Goal: Communication & Community: Connect with others

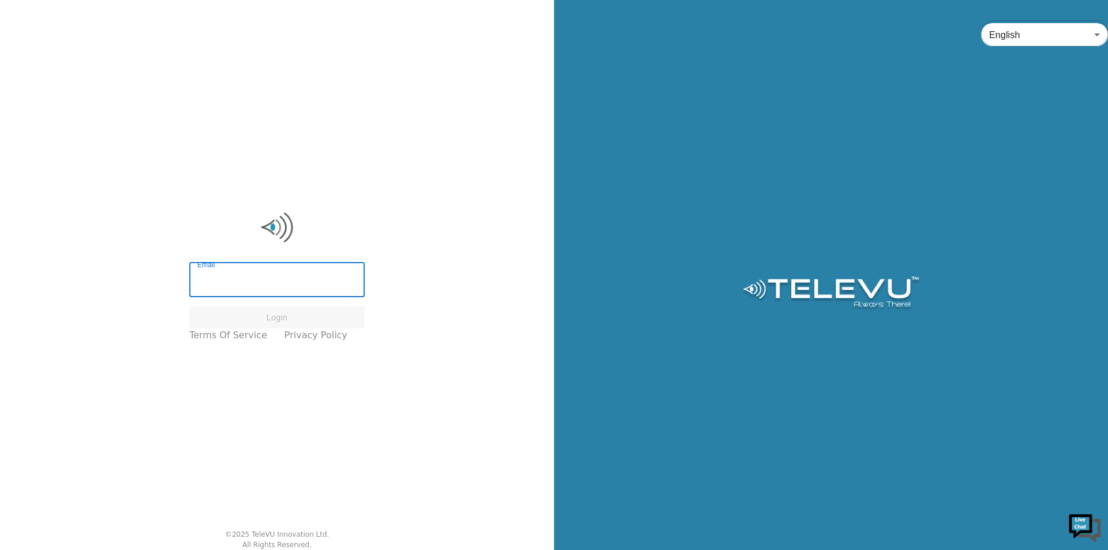
click at [253, 275] on input "Email" at bounding box center [276, 281] width 175 height 32
type input "[PERSON_NAME][EMAIL_ADDRESS][DOMAIN_NAME]"
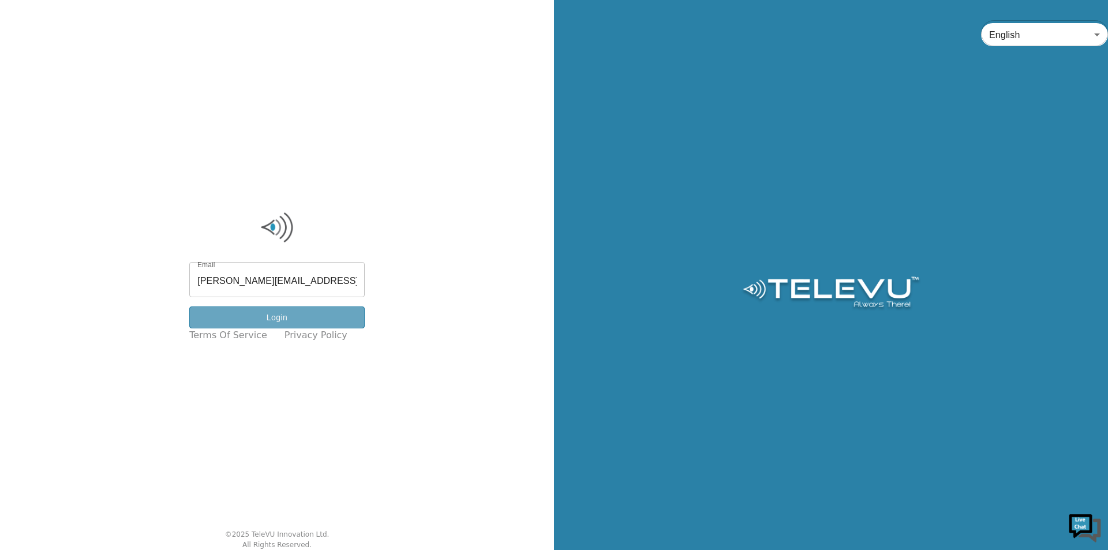
click at [303, 315] on button "Login" at bounding box center [276, 318] width 175 height 23
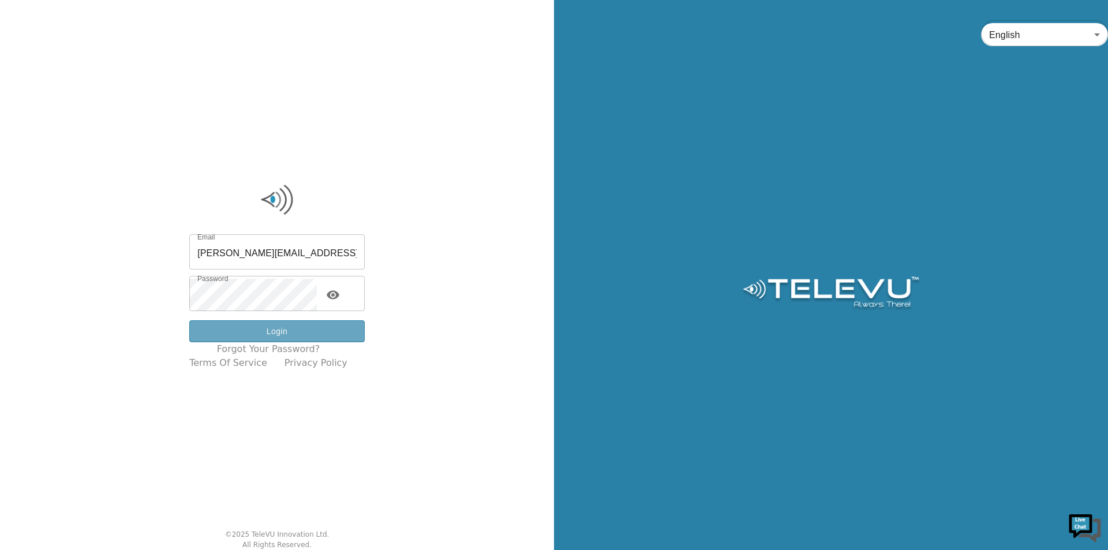
click at [297, 331] on button "Login" at bounding box center [276, 331] width 175 height 23
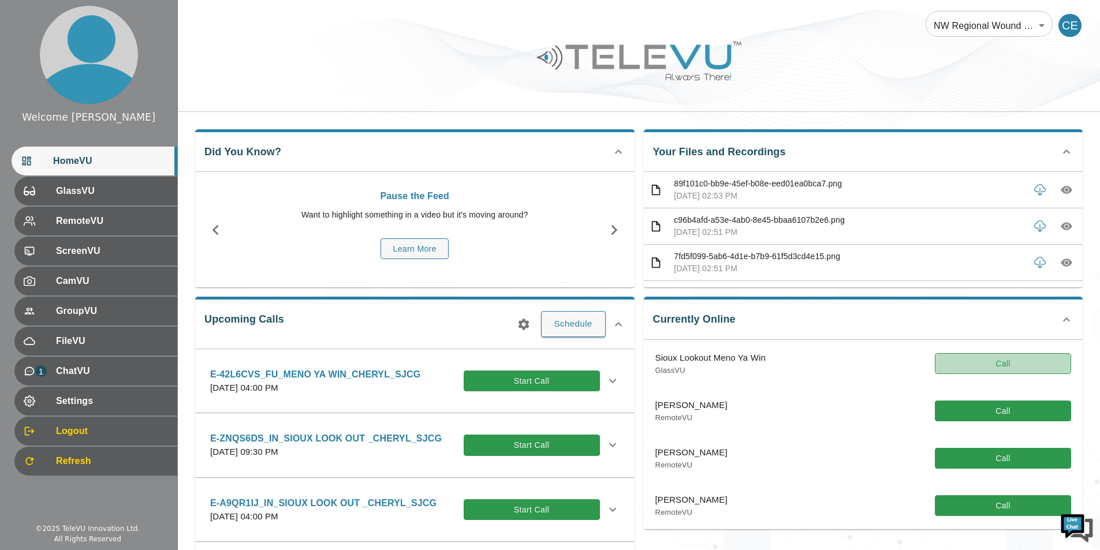
click at [1010, 360] on button "Call" at bounding box center [1003, 363] width 136 height 21
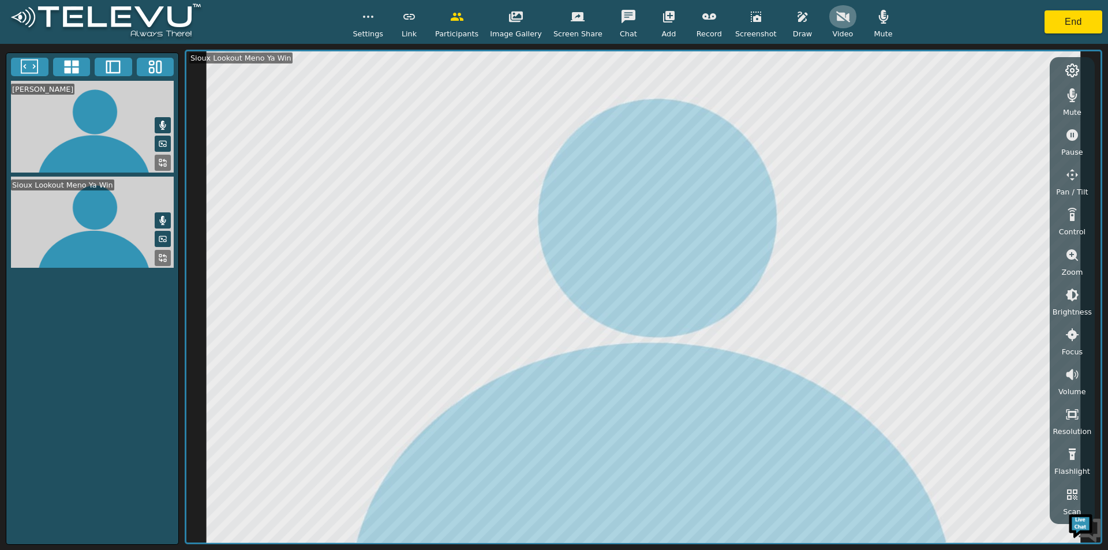
click at [836, 18] on icon "button" at bounding box center [843, 16] width 14 height 11
click at [877, 14] on icon "button" at bounding box center [884, 17] width 14 height 14
click at [877, 17] on icon "button" at bounding box center [884, 16] width 14 height 11
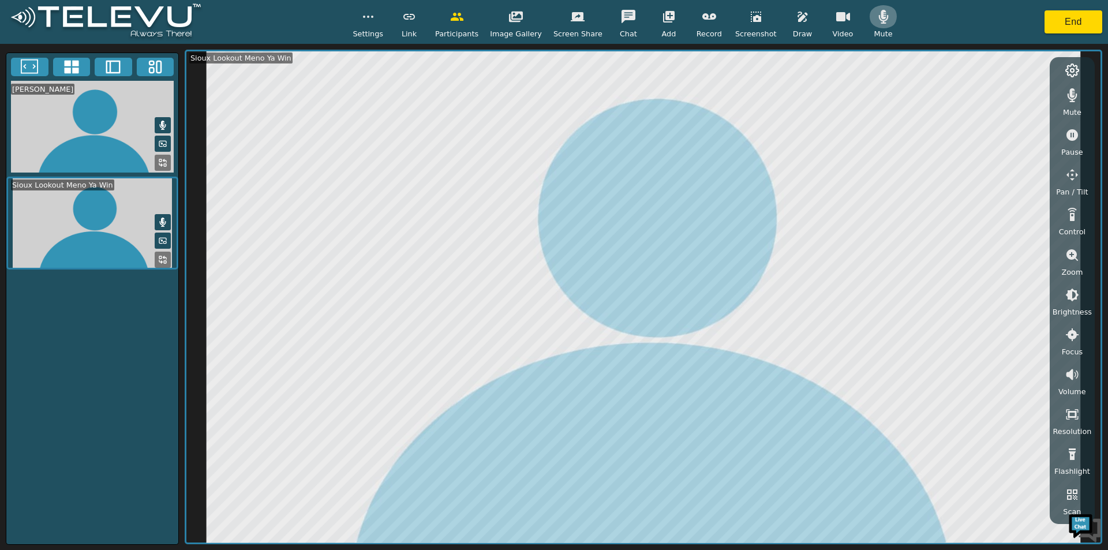
click at [879, 17] on icon "button" at bounding box center [884, 17] width 10 height 14
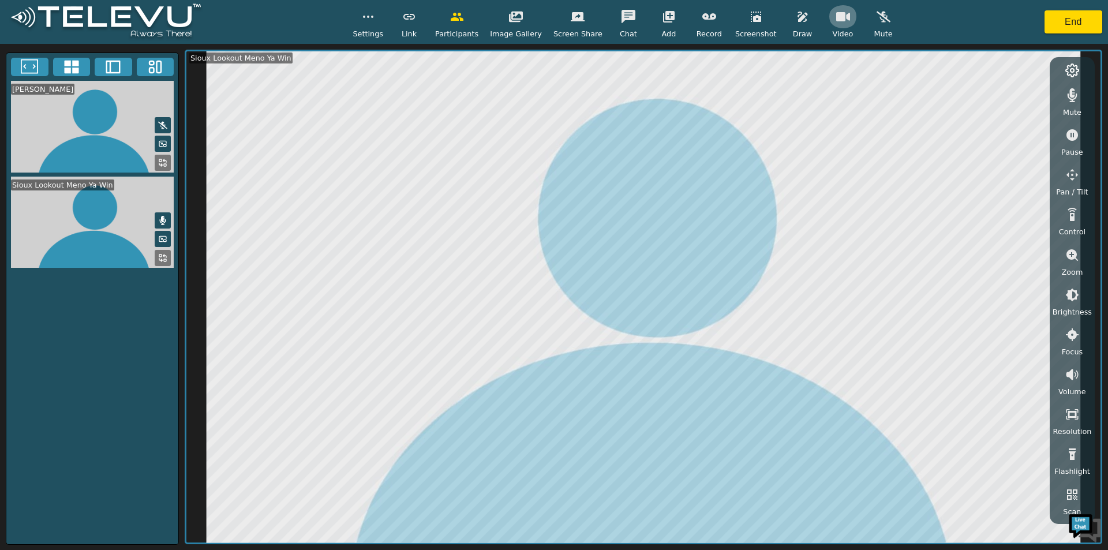
click at [836, 16] on icon "button" at bounding box center [843, 16] width 14 height 9
click at [877, 12] on icon "button" at bounding box center [884, 16] width 14 height 11
click at [836, 13] on icon "button" at bounding box center [843, 17] width 14 height 14
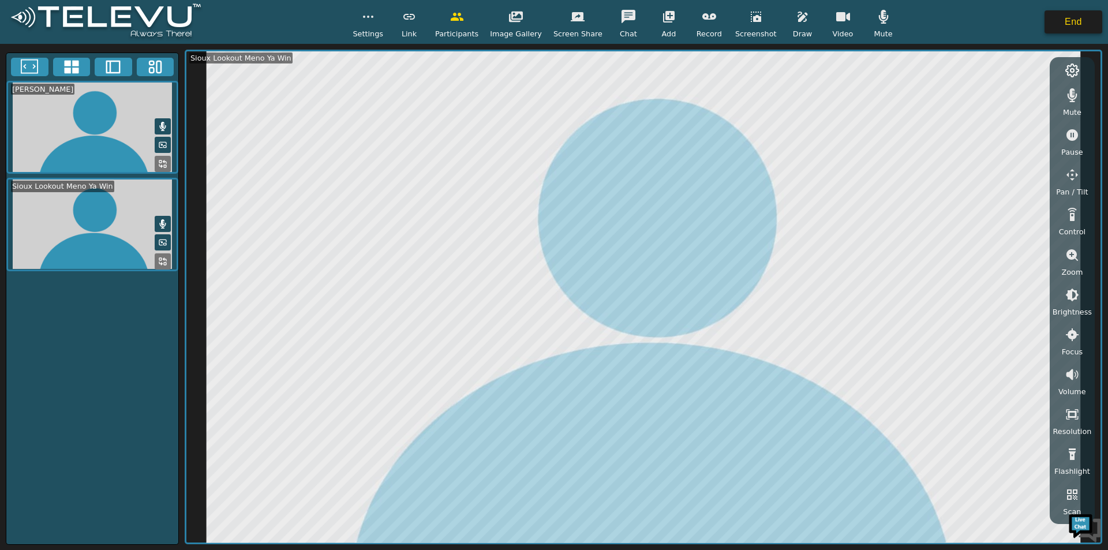
click at [1074, 20] on button "End" at bounding box center [1074, 21] width 58 height 23
